Goal: Information Seeking & Learning: Learn about a topic

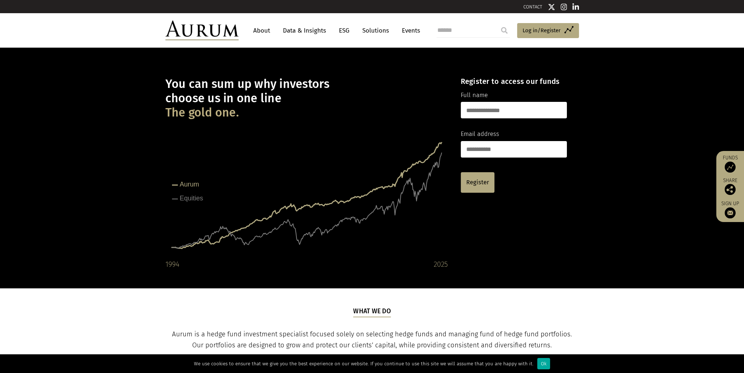
click at [308, 33] on link "Data & Insights" at bounding box center [304, 31] width 51 height 14
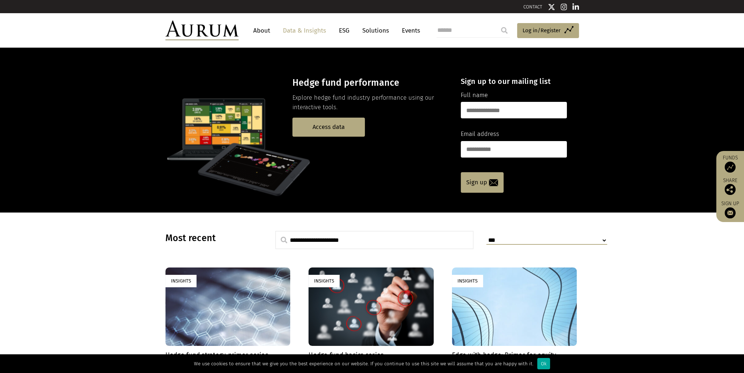
click at [346, 31] on link "ESG" at bounding box center [344, 31] width 18 height 14
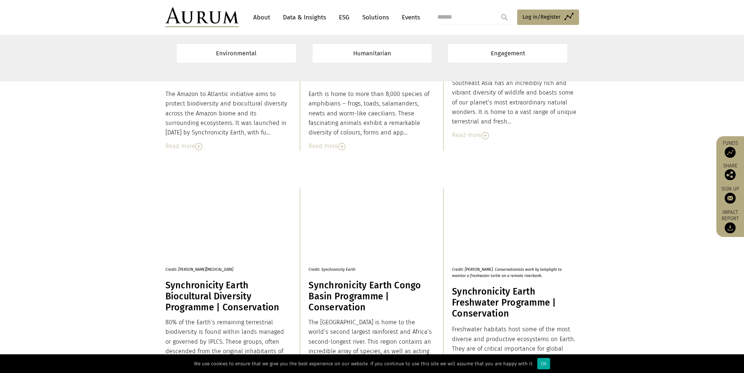
scroll to position [879, 0]
